Goal: Task Accomplishment & Management: Use online tool/utility

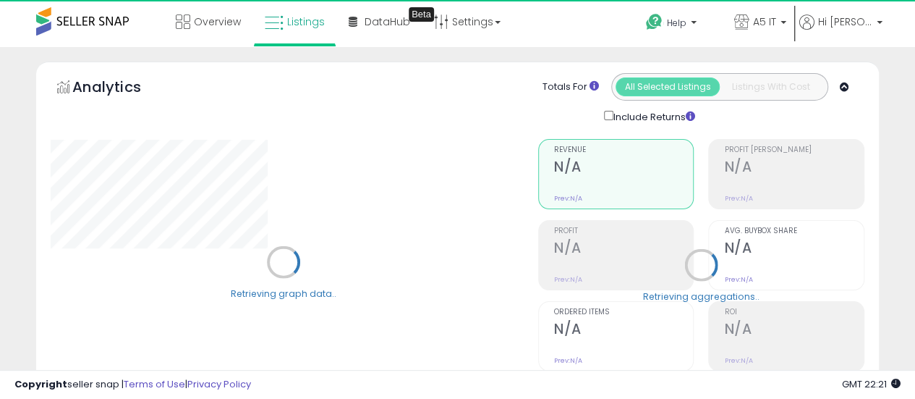
scroll to position [289, 0]
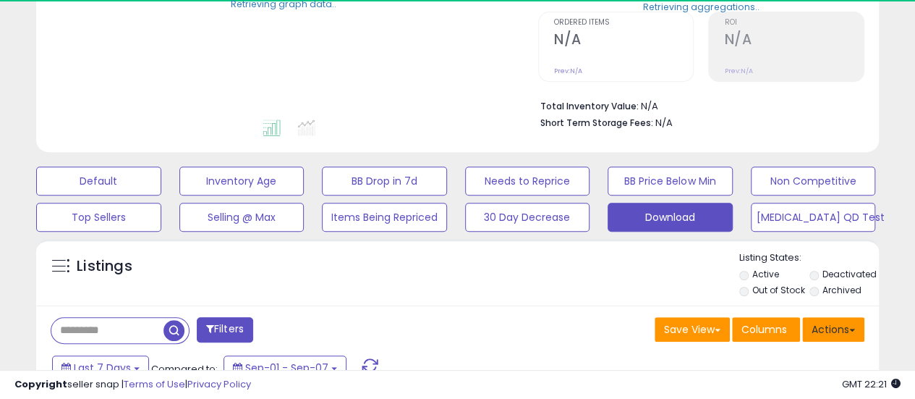
click at [847, 325] on button "Actions" at bounding box center [834, 329] width 62 height 25
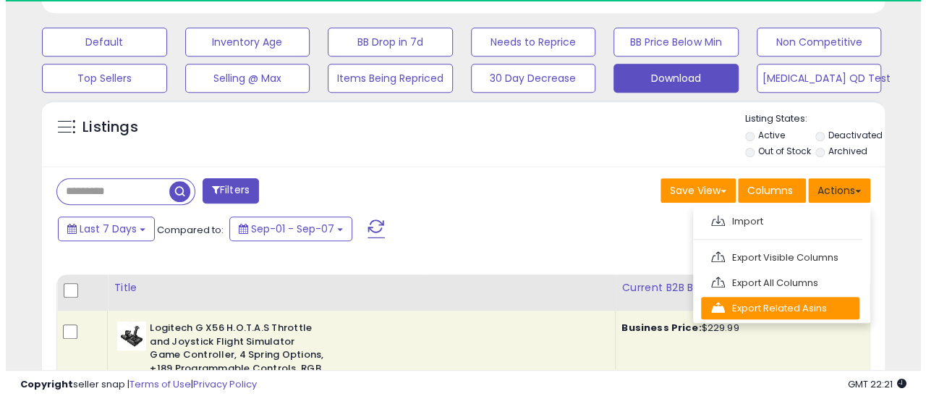
scroll to position [434, 0]
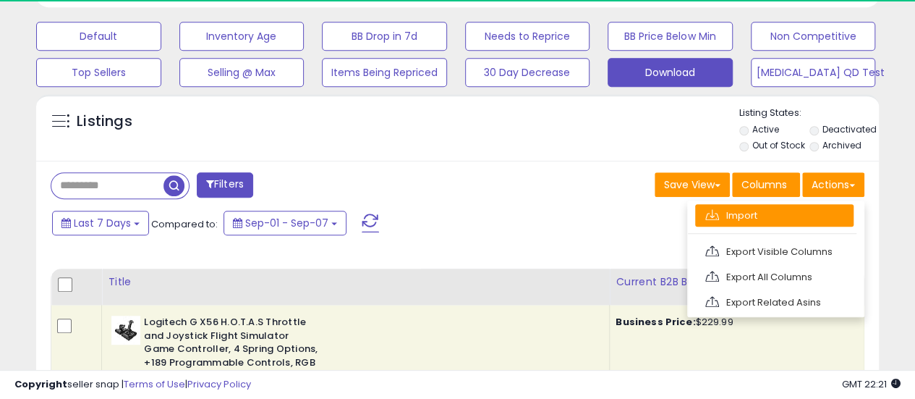
click at [771, 212] on link "Import" at bounding box center [774, 215] width 158 height 22
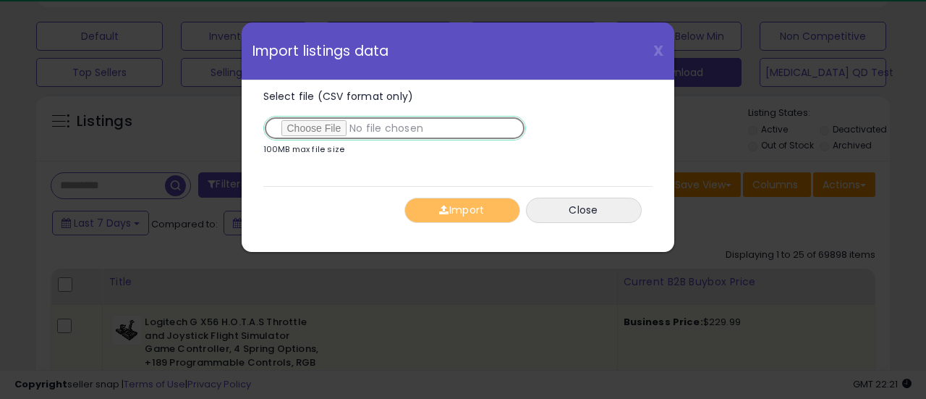
click at [319, 128] on input "Select file (CSV format only)" at bounding box center [394, 128] width 263 height 25
type input "**********"
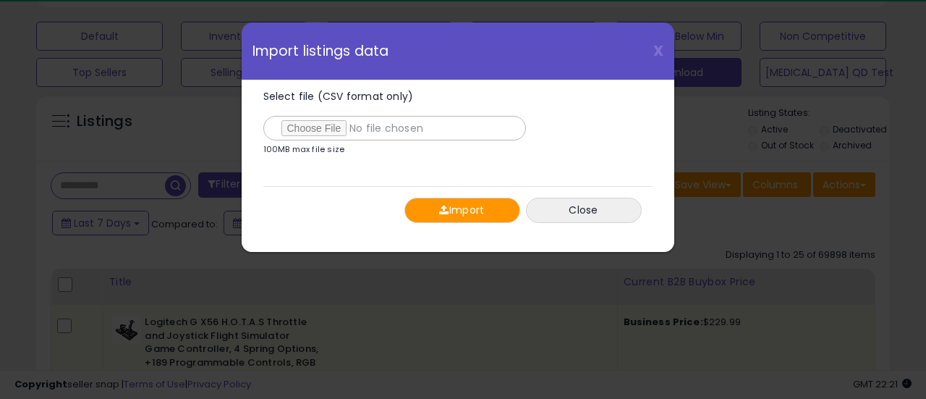
click at [462, 214] on button "Import" at bounding box center [463, 210] width 116 height 25
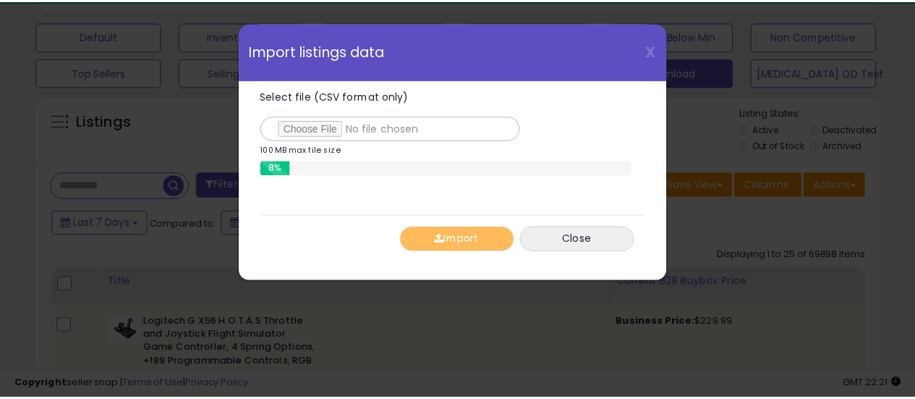
scroll to position [297, 494]
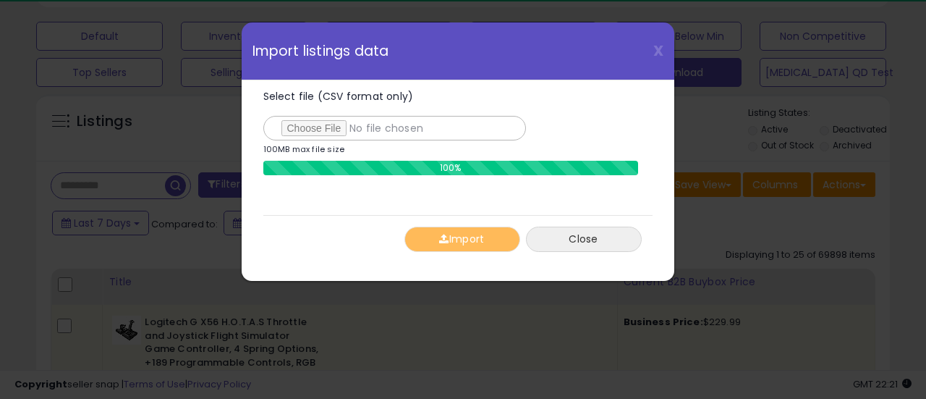
click at [606, 234] on button "Close" at bounding box center [584, 239] width 116 height 25
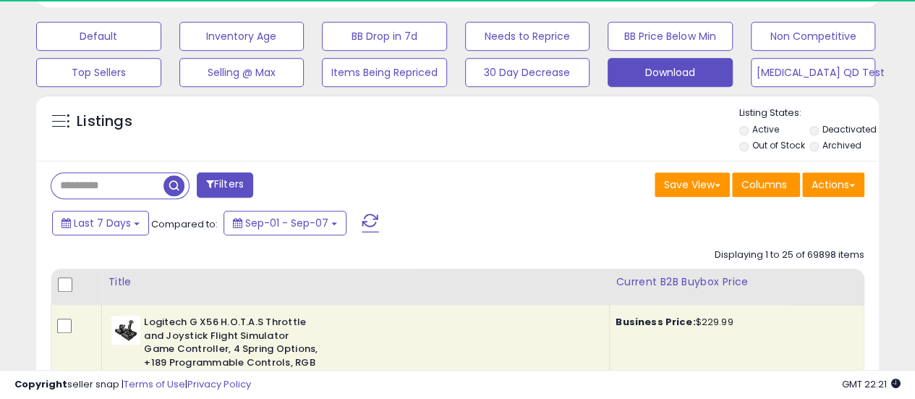
scroll to position [723349, 723158]
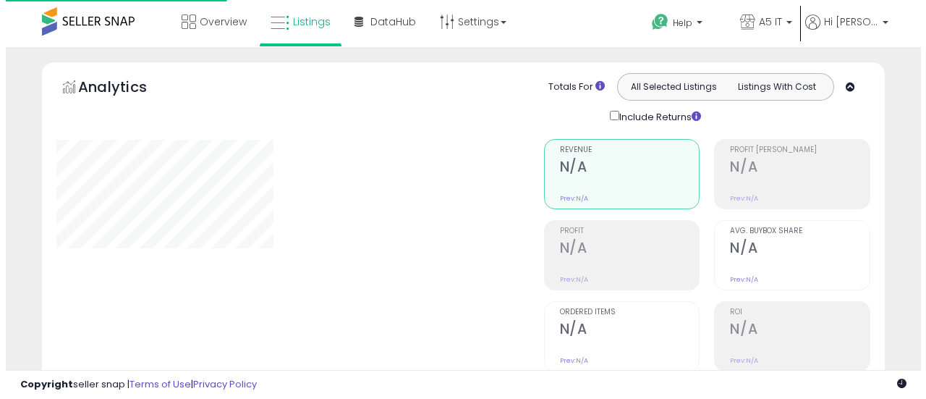
scroll to position [434, 0]
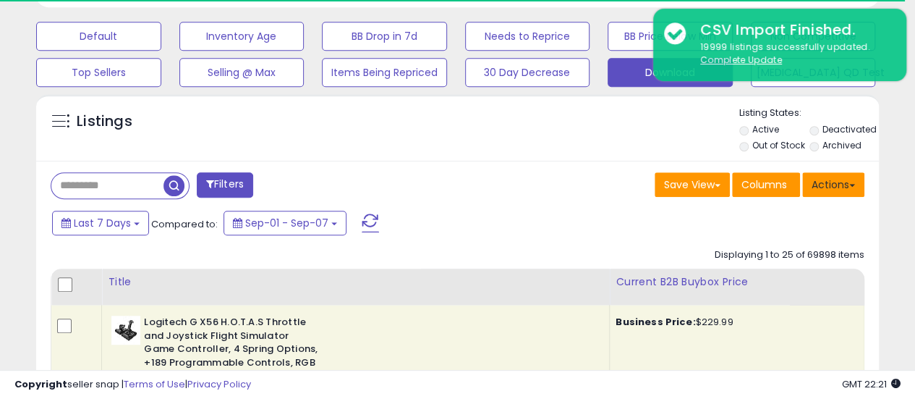
click at [861, 187] on button "Actions" at bounding box center [834, 184] width 62 height 25
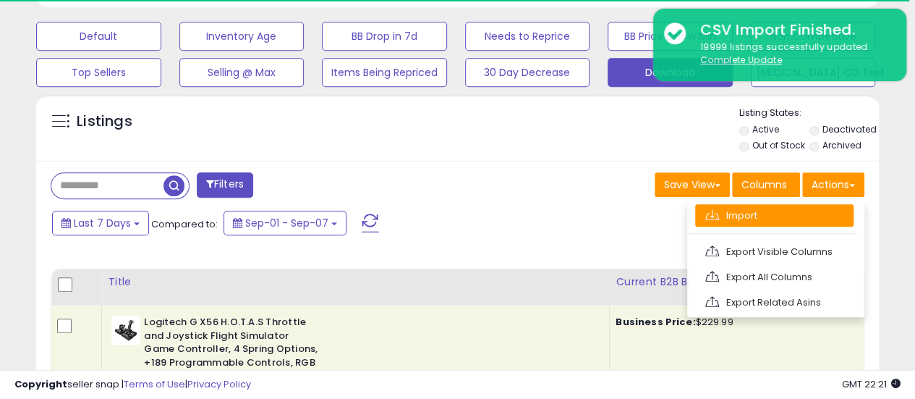
click at [822, 208] on link "Import" at bounding box center [774, 215] width 158 height 22
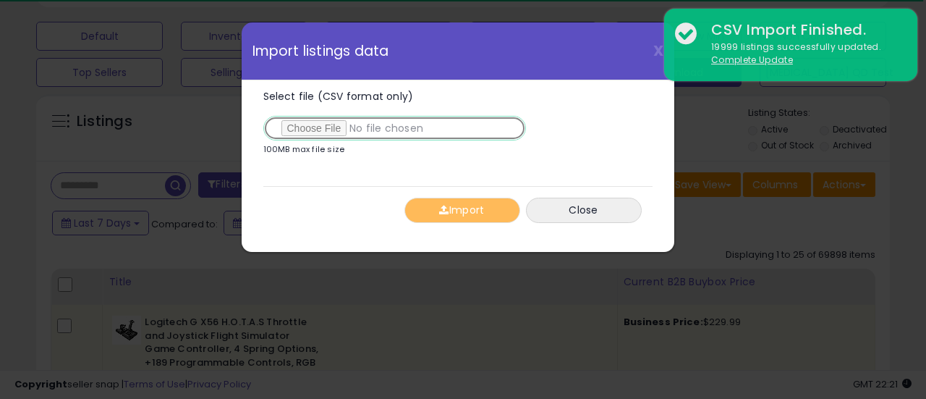
click at [310, 122] on input "Select file (CSV format only)" at bounding box center [394, 128] width 263 height 25
type input "**********"
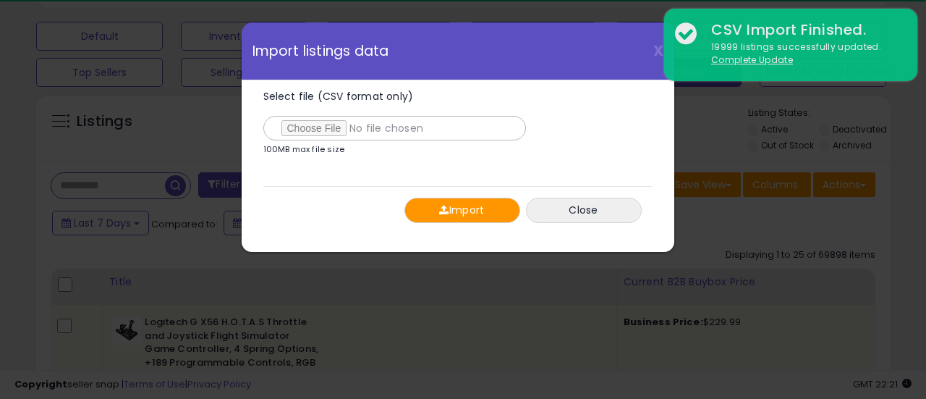
click at [476, 204] on button "Import" at bounding box center [463, 210] width 116 height 25
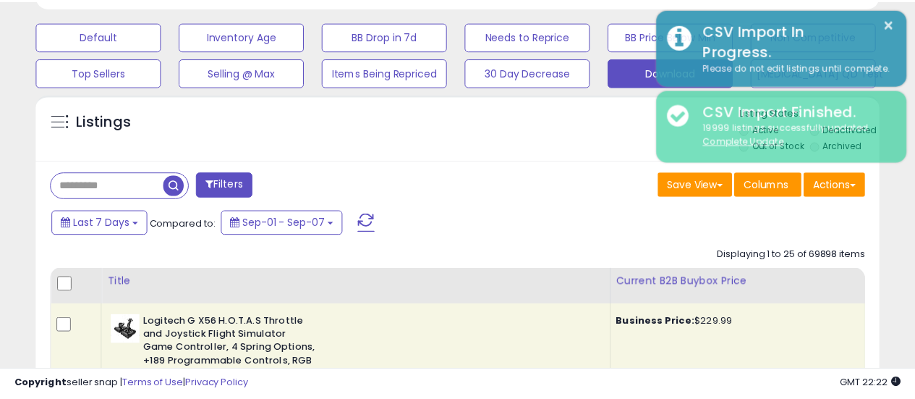
scroll to position [723349, 723158]
